Goal: Task Accomplishment & Management: Manage account settings

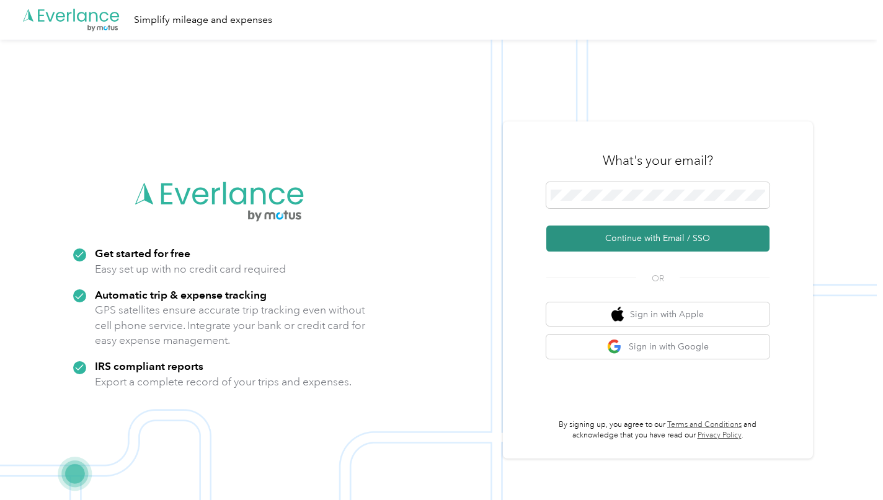
click at [631, 229] on button "Continue with Email / SSO" at bounding box center [657, 239] width 223 height 26
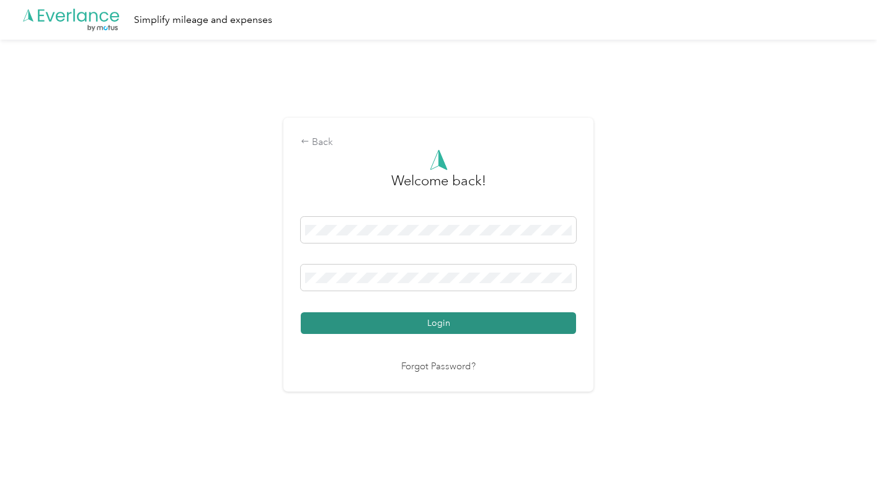
click at [429, 319] on button "Login" at bounding box center [438, 324] width 275 height 22
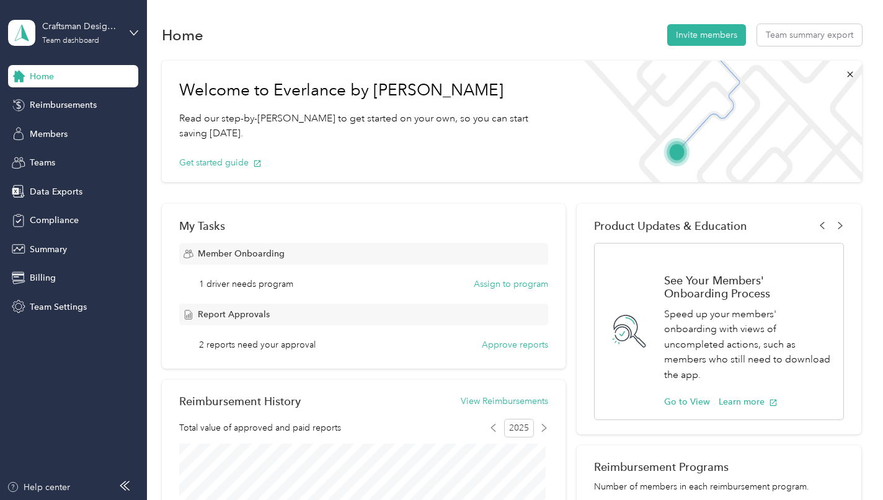
click at [266, 338] on div "Report Approvals 2 reports need your approval Approve reports" at bounding box center [363, 328] width 369 height 48
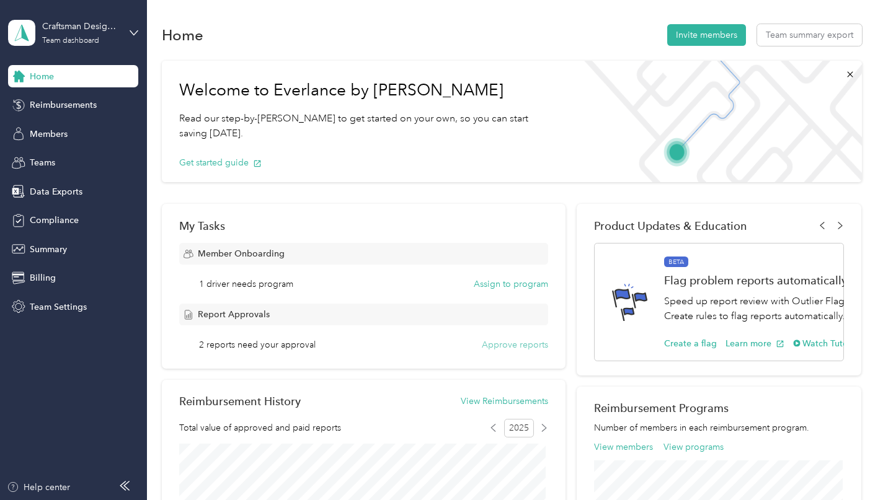
click at [498, 344] on button "Approve reports" at bounding box center [515, 345] width 66 height 13
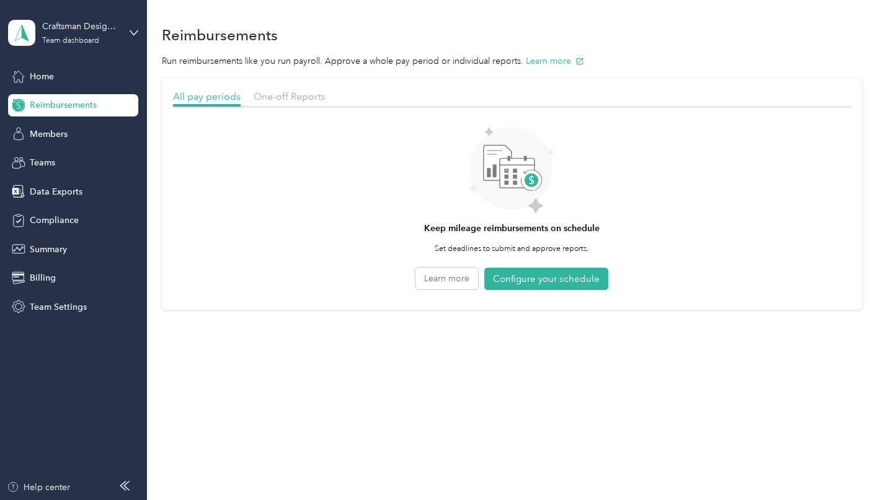
click at [544, 262] on div "Keep mileage reimbursements on schedule Set deadlines to submit and approve rep…" at bounding box center [512, 205] width 678 height 185
click at [562, 273] on button "Configure your schedule" at bounding box center [546, 279] width 124 height 23
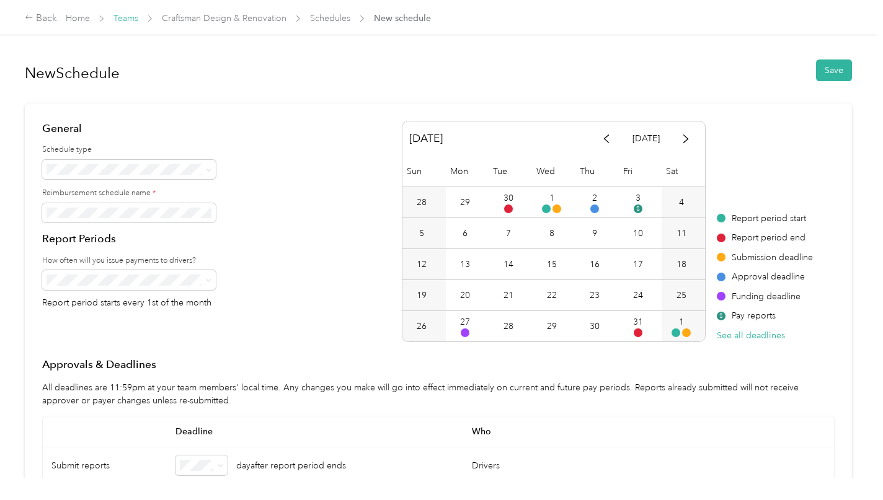
click at [120, 16] on link "Teams" at bounding box center [125, 18] width 25 height 11
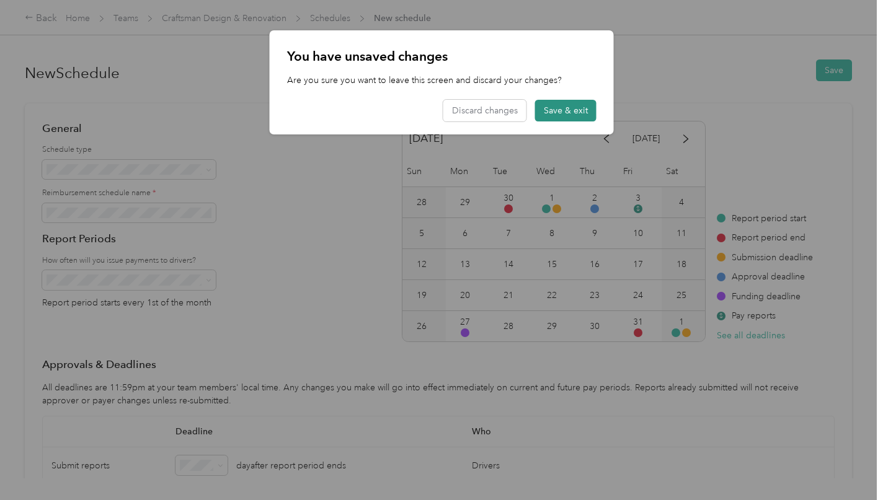
click at [562, 105] on button "Save & exit" at bounding box center [565, 111] width 61 height 22
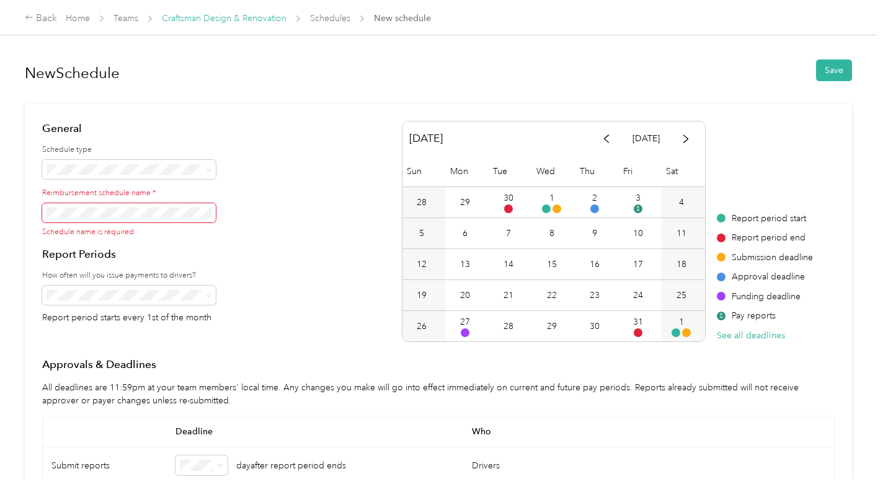
click at [212, 21] on link "Craftsman Design & Renovation" at bounding box center [224, 18] width 125 height 11
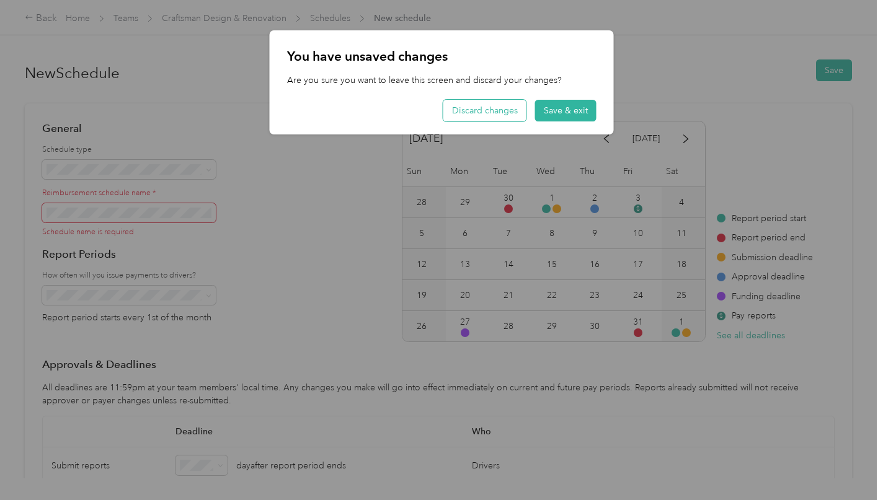
click at [487, 110] on button "Discard changes" at bounding box center [484, 111] width 83 height 22
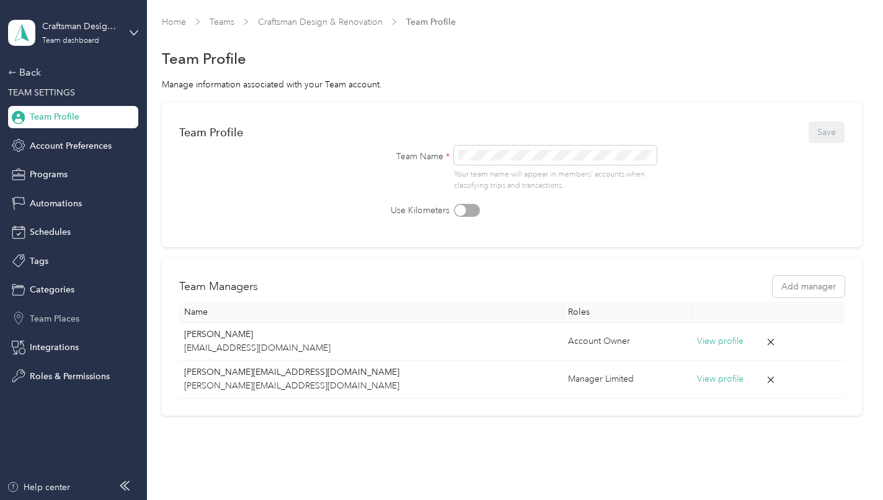
click at [50, 321] on span "Team Places" at bounding box center [55, 319] width 50 height 13
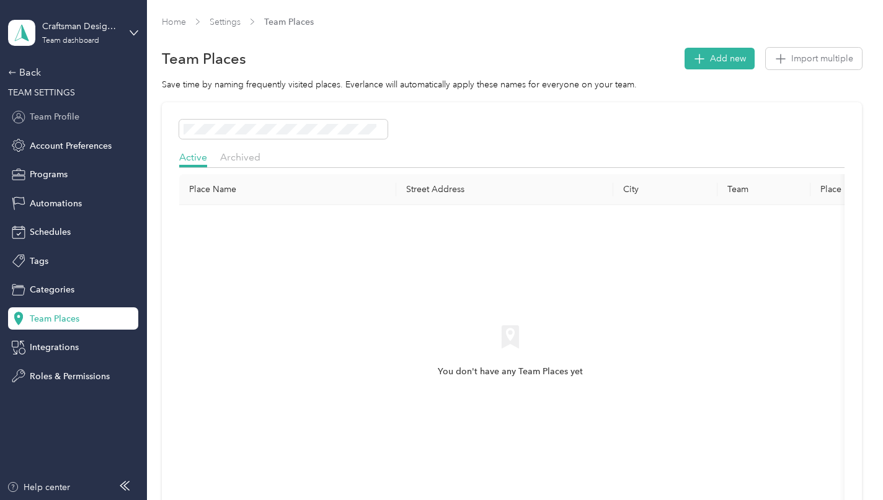
click at [40, 107] on div "Team Profile" at bounding box center [73, 117] width 130 height 22
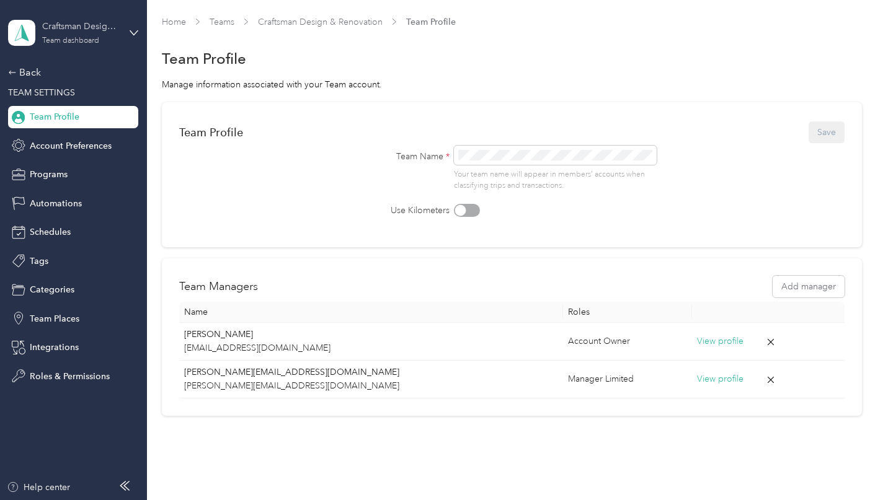
click at [60, 42] on div "Team dashboard" at bounding box center [70, 40] width 57 height 7
click at [60, 109] on div "Team dashboard Personal dashboard Log out" at bounding box center [139, 130] width 244 height 78
click at [66, 21] on div "Craftsman Design & Renovation" at bounding box center [81, 26] width 78 height 13
click at [503, 73] on section "Home Teams Craftsman Design & Renovation Team Profile Team Profile Manage infor…" at bounding box center [512, 216] width 700 height 401
click at [165, 20] on link "Home" at bounding box center [174, 22] width 24 height 11
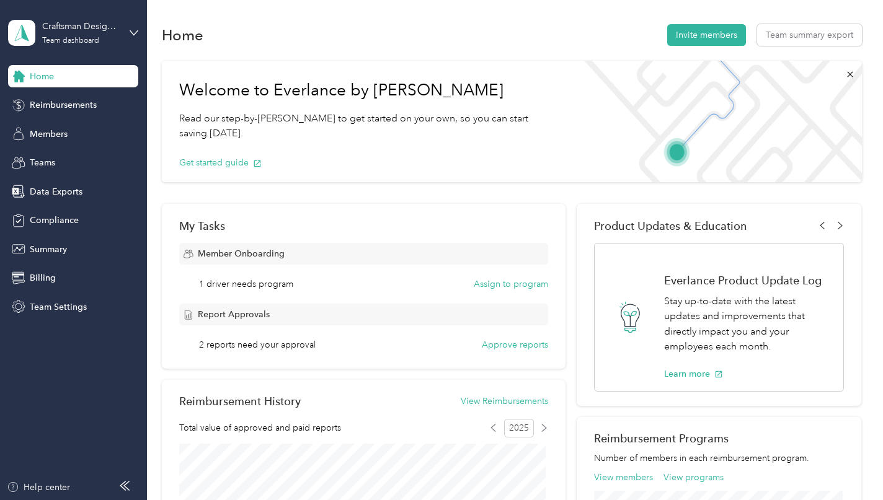
scroll to position [62, 0]
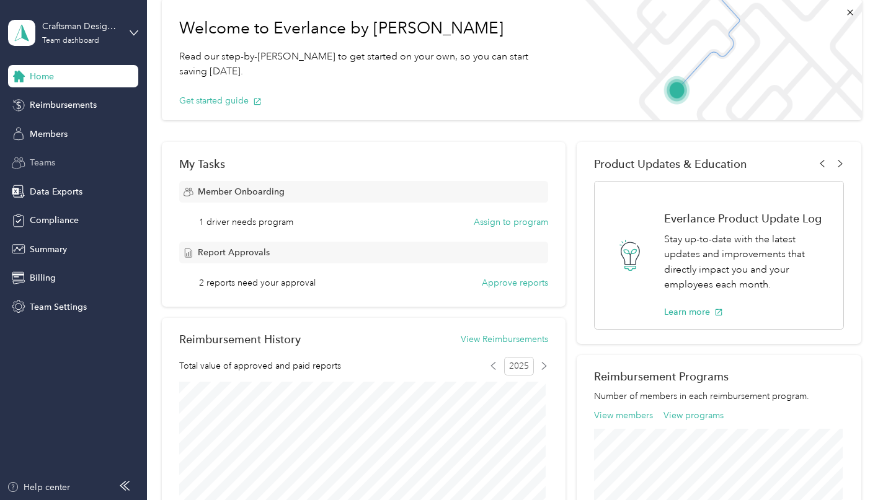
click at [51, 163] on span "Teams" at bounding box center [42, 162] width 25 height 13
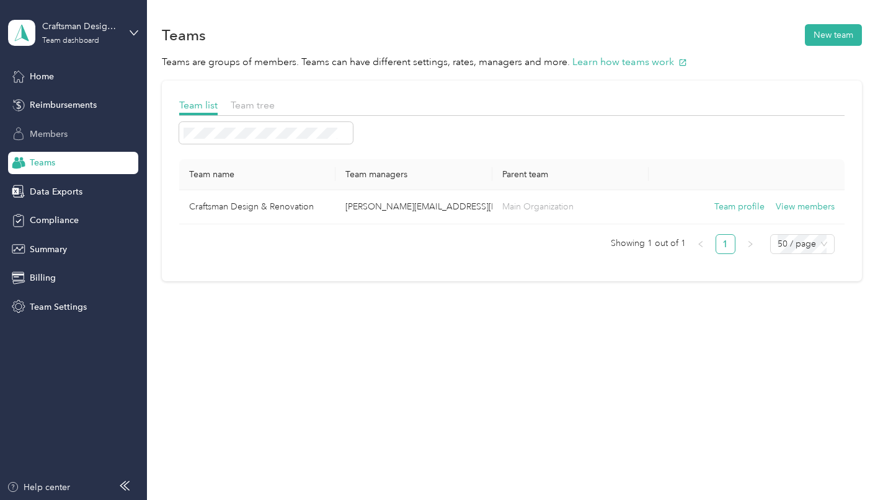
click at [38, 131] on span "Members" at bounding box center [49, 134] width 38 height 13
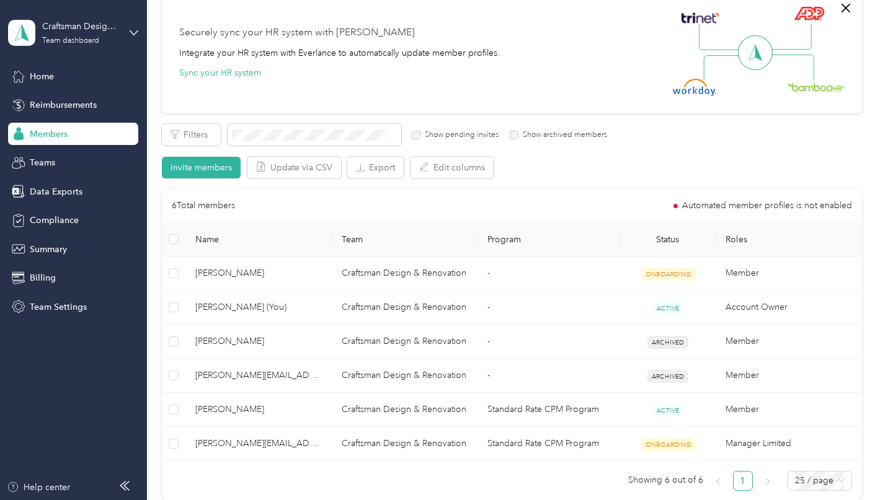
scroll to position [124, 0]
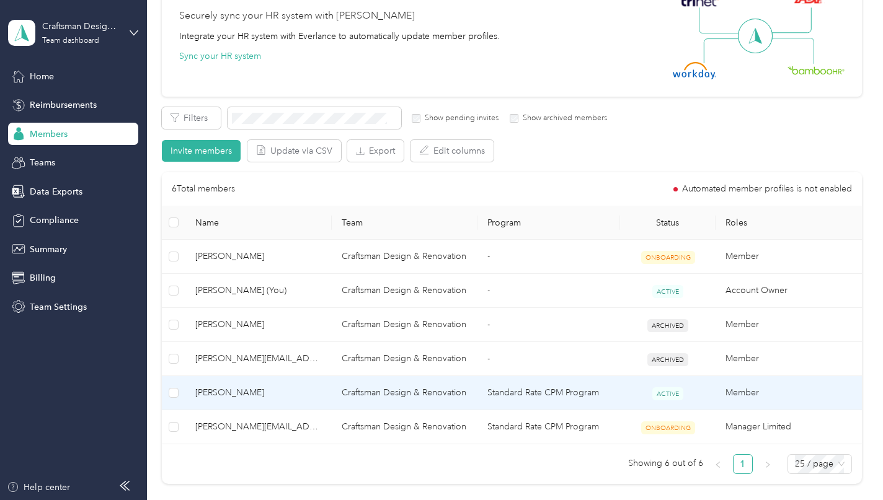
click at [201, 392] on span "[PERSON_NAME]" at bounding box center [258, 393] width 127 height 14
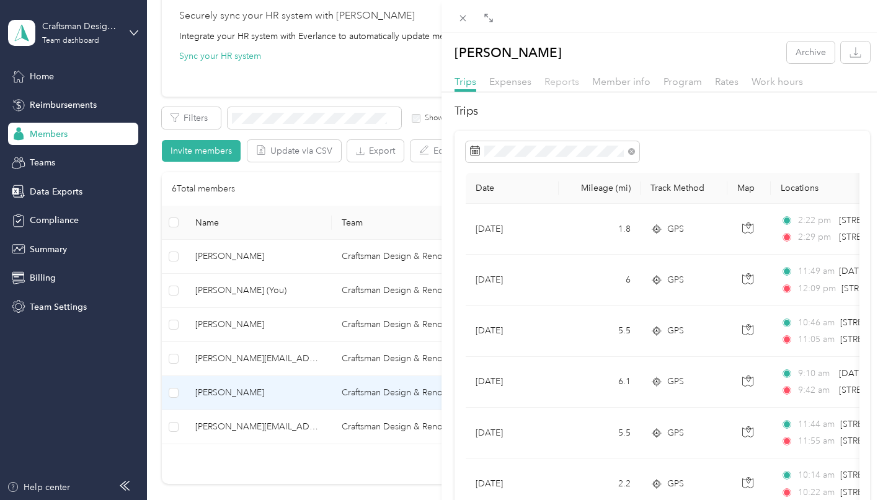
click at [562, 84] on span "Reports" at bounding box center [561, 82] width 35 height 12
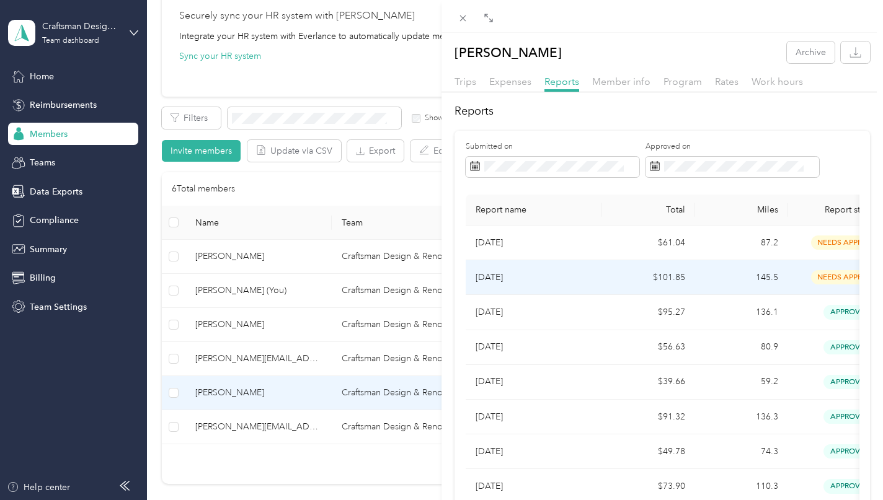
click at [529, 278] on p "[DATE]" at bounding box center [534, 278] width 117 height 14
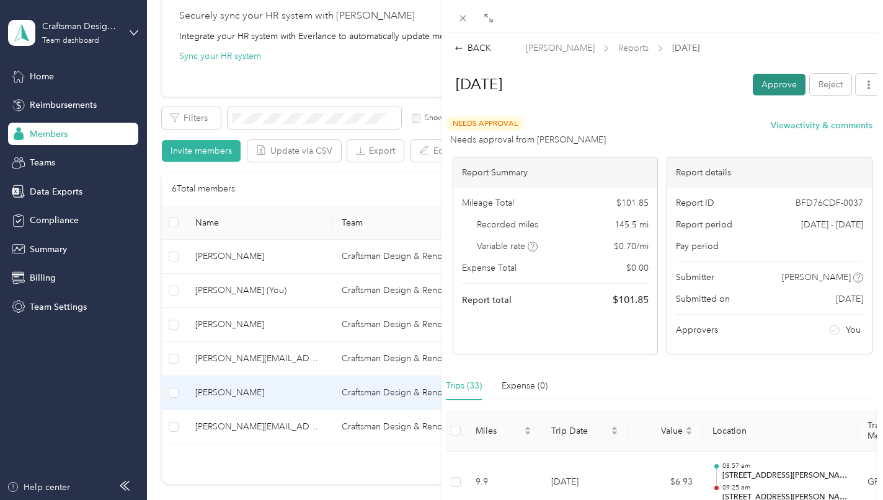
click at [755, 81] on button "Approve" at bounding box center [779, 85] width 53 height 22
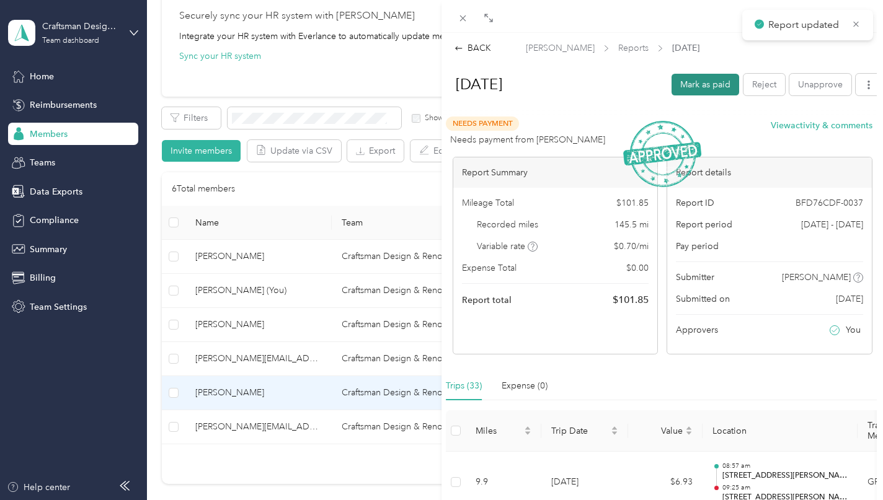
click at [676, 79] on button "Mark as paid" at bounding box center [706, 85] width 68 height 22
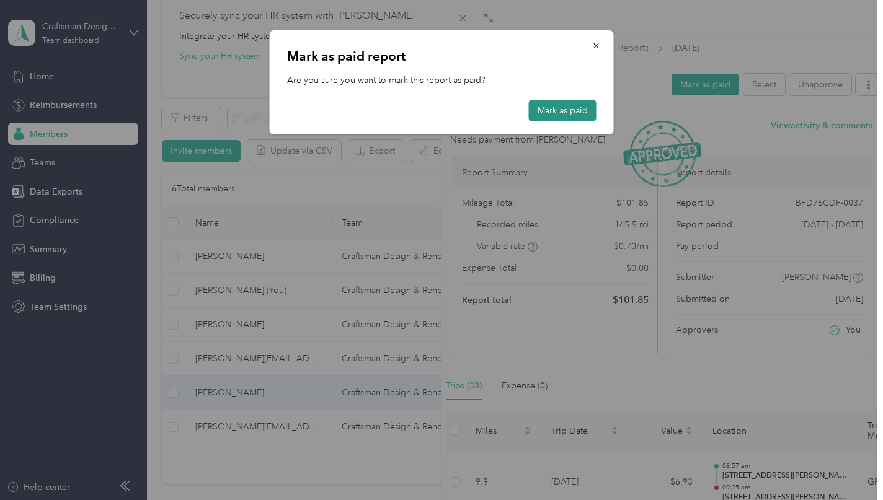
click at [559, 112] on button "Mark as paid" at bounding box center [563, 111] width 68 height 22
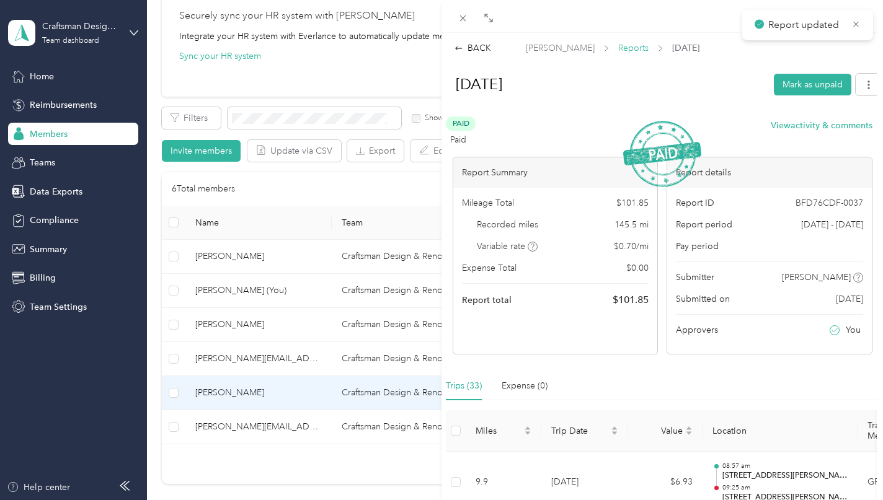
click at [622, 48] on span "Reports" at bounding box center [633, 48] width 30 height 13
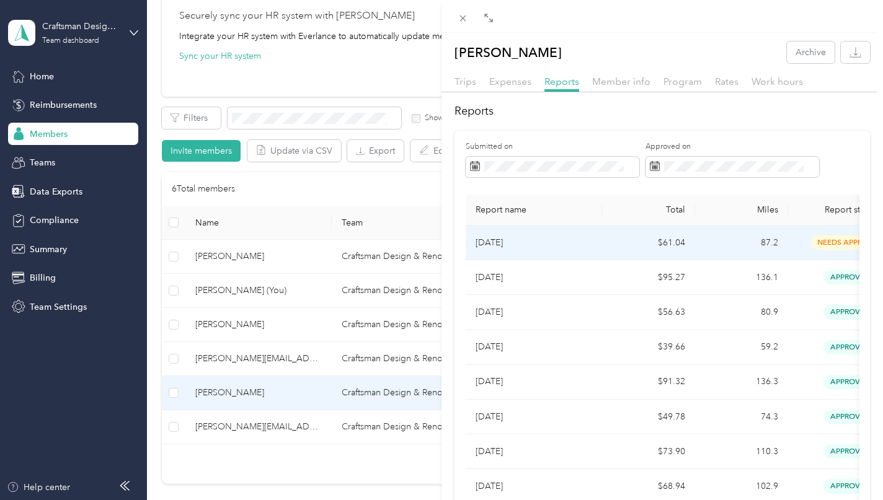
click at [548, 239] on p "[DATE]" at bounding box center [534, 243] width 117 height 14
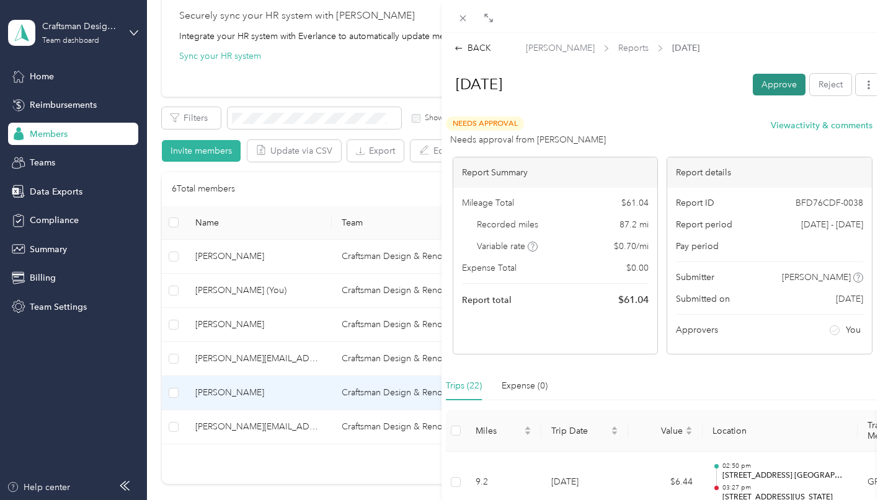
click at [771, 81] on button "Approve" at bounding box center [779, 85] width 53 height 22
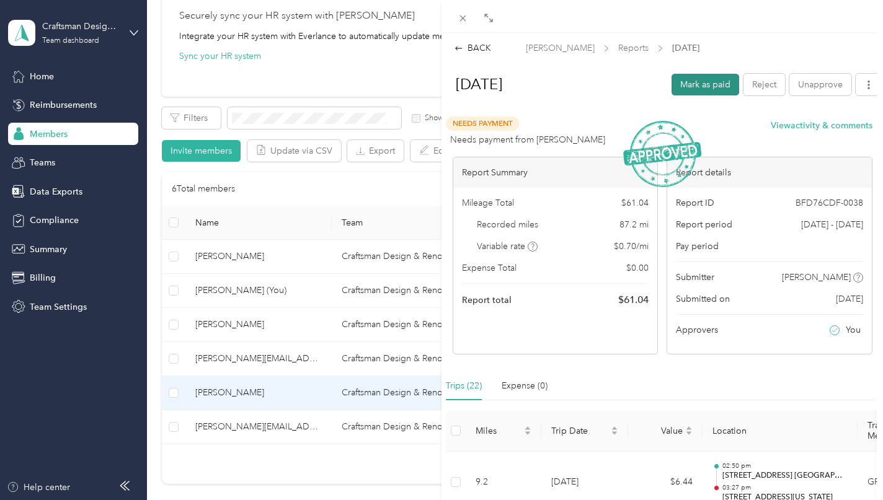
click at [678, 78] on button "Mark as paid" at bounding box center [706, 85] width 68 height 22
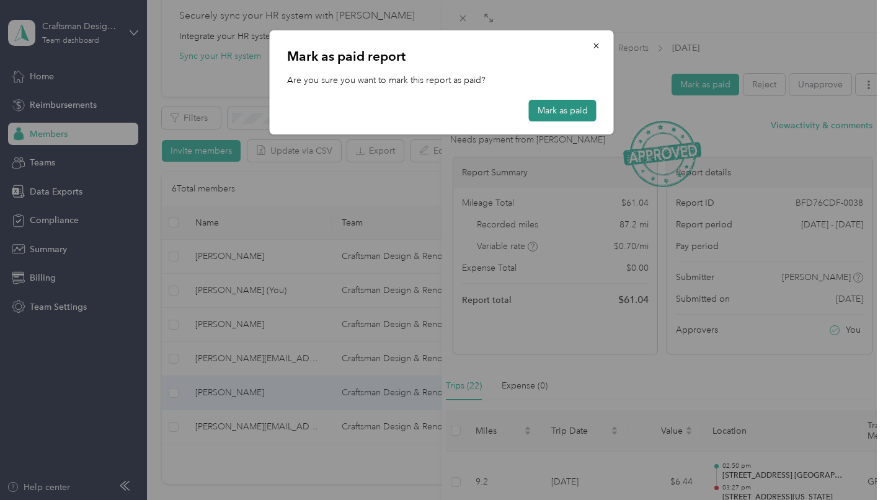
click at [567, 105] on button "Mark as paid" at bounding box center [563, 111] width 68 height 22
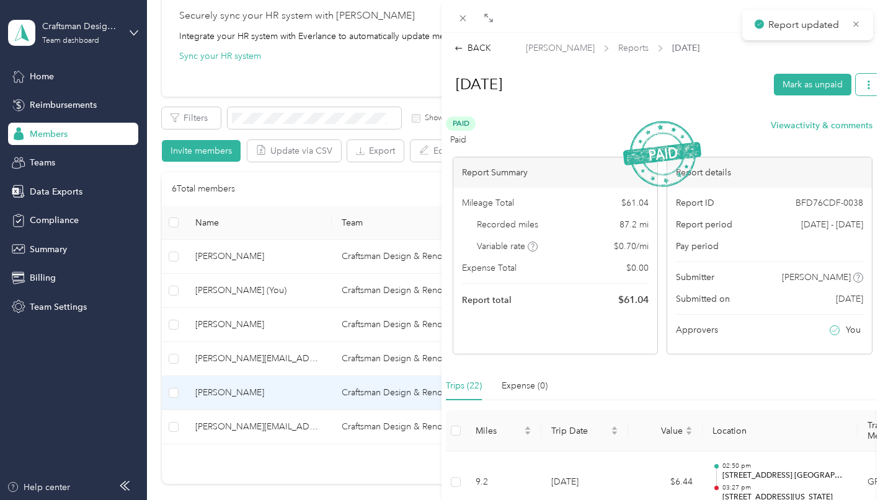
click at [864, 81] on icon "button" at bounding box center [868, 85] width 9 height 9
click at [822, 131] on span "Download" at bounding box center [824, 129] width 41 height 13
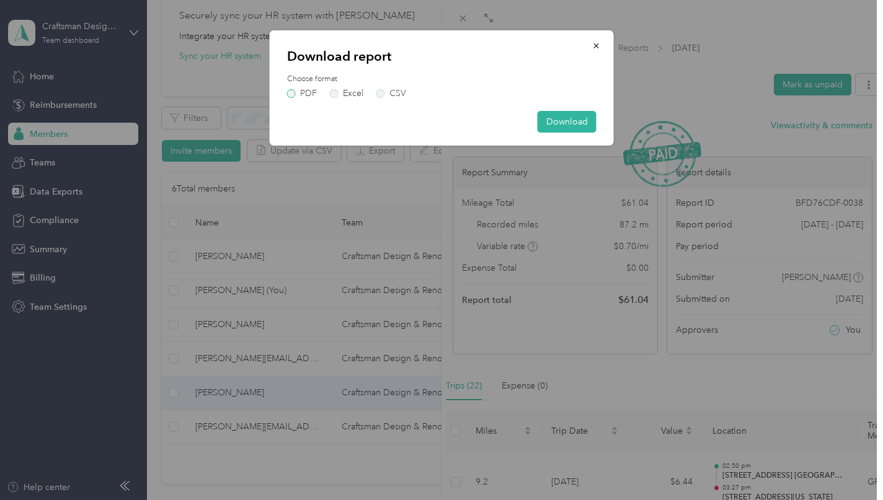
click at [304, 94] on label "PDF" at bounding box center [302, 93] width 30 height 9
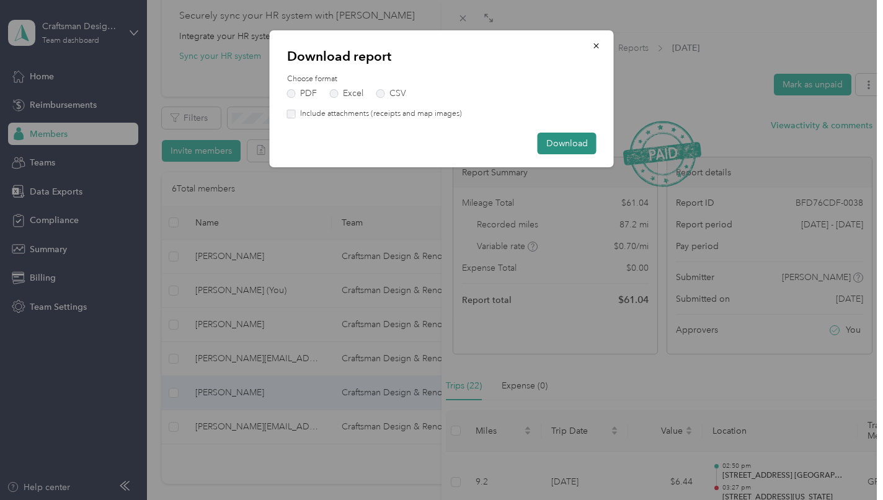
click at [565, 136] on button "Download" at bounding box center [567, 144] width 59 height 22
